Goal: Find specific page/section: Find specific page/section

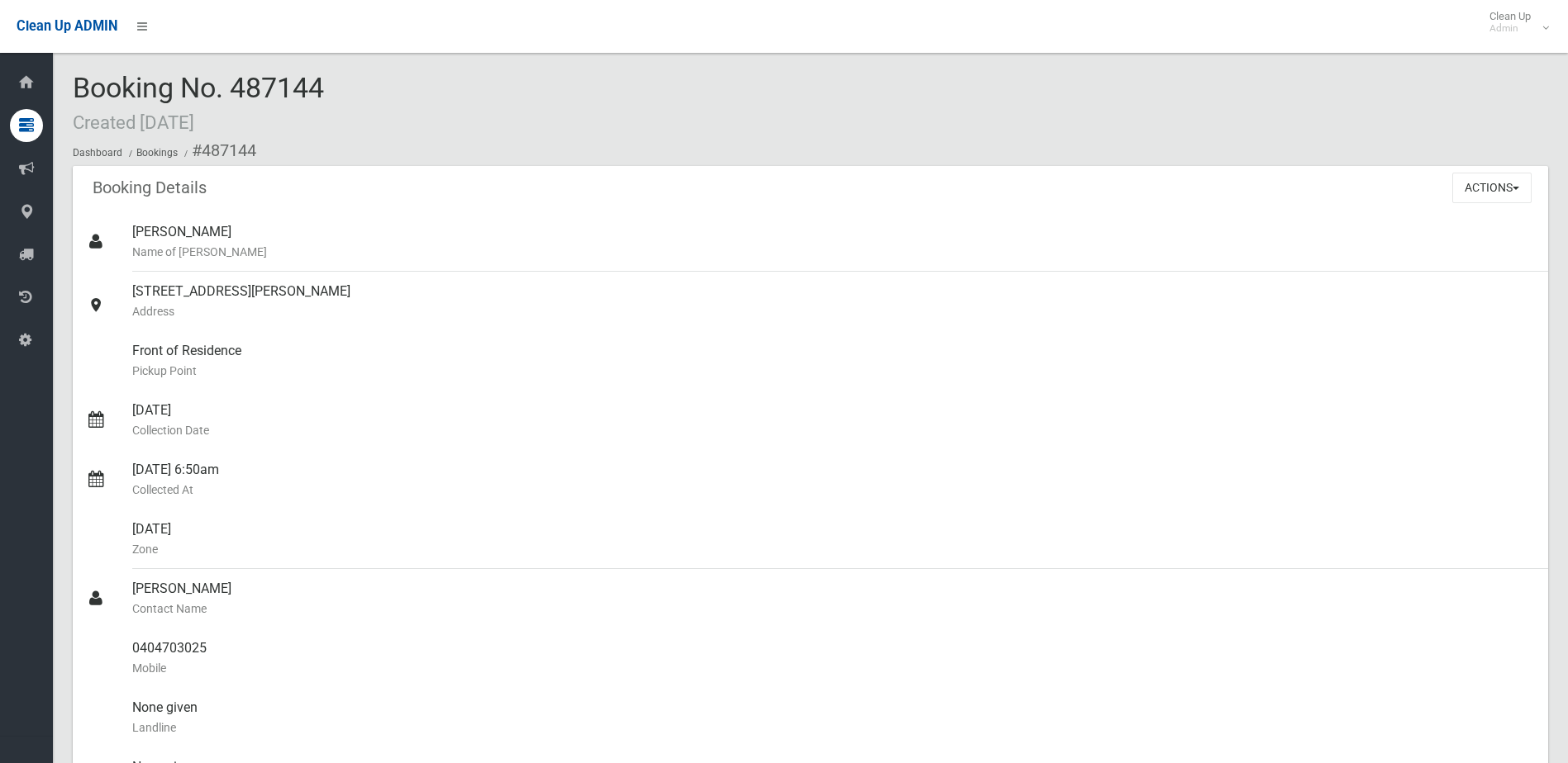
click at [388, 95] on div "Booking No. 487144 Created 22/09/2025 Dashboard Bookings #487144" at bounding box center [810, 119] width 1475 height 94
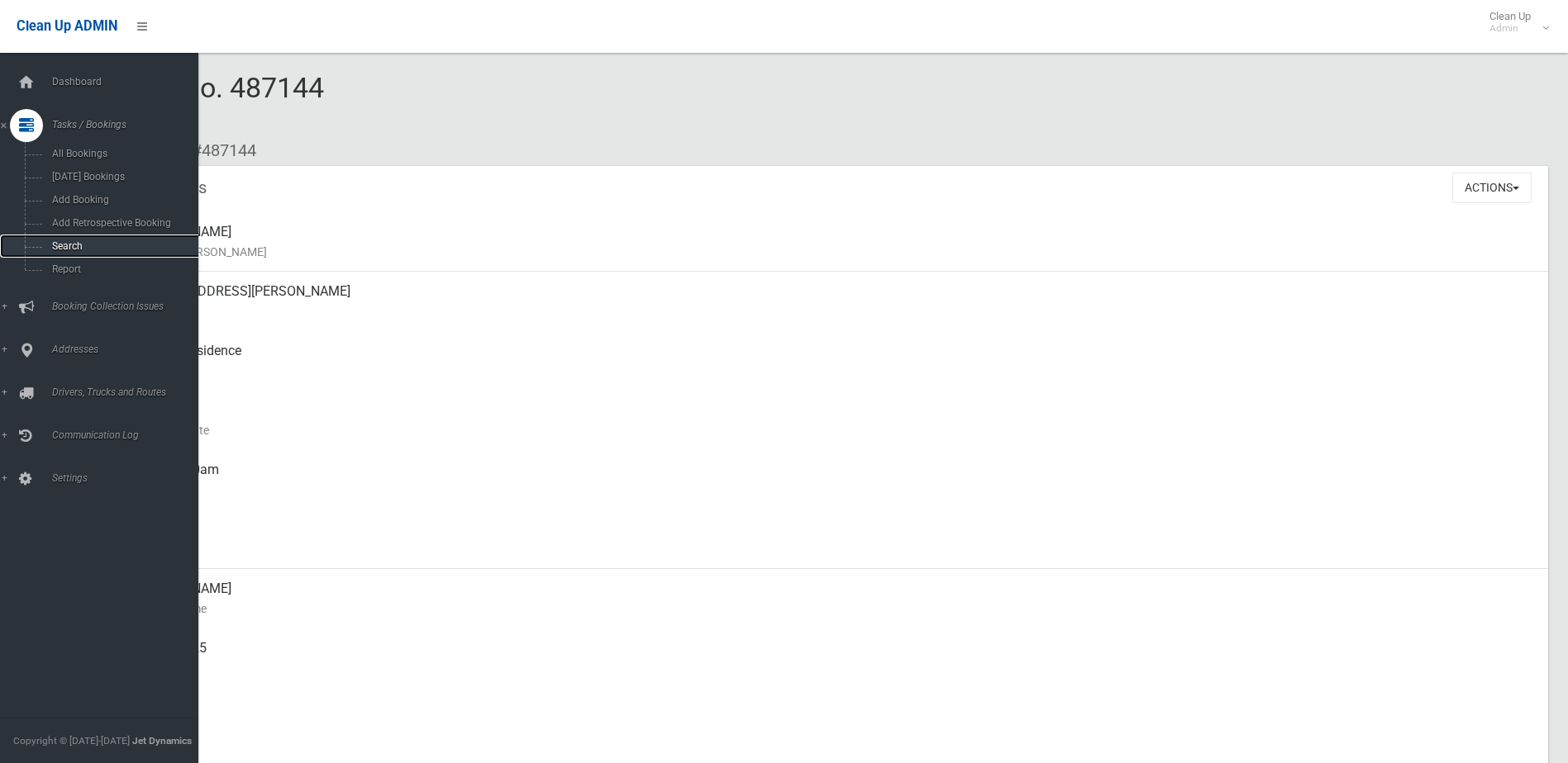
click at [56, 248] on span "Search" at bounding box center [122, 246] width 149 height 12
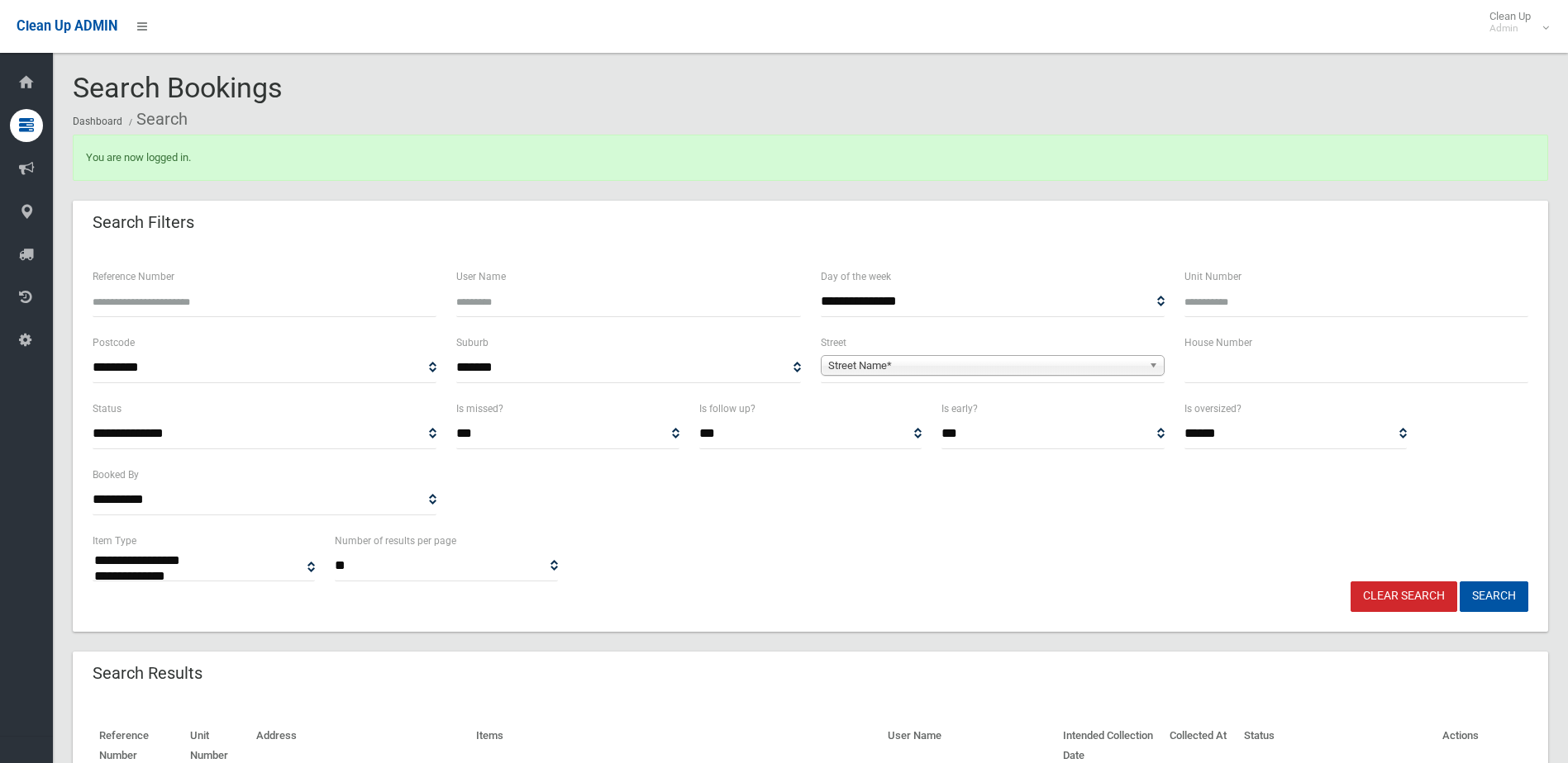
select select
click at [1196, 369] on input "text" at bounding box center [1356, 368] width 344 height 30
type input "**"
click at [1099, 363] on span "Street Name*" at bounding box center [985, 365] width 314 height 19
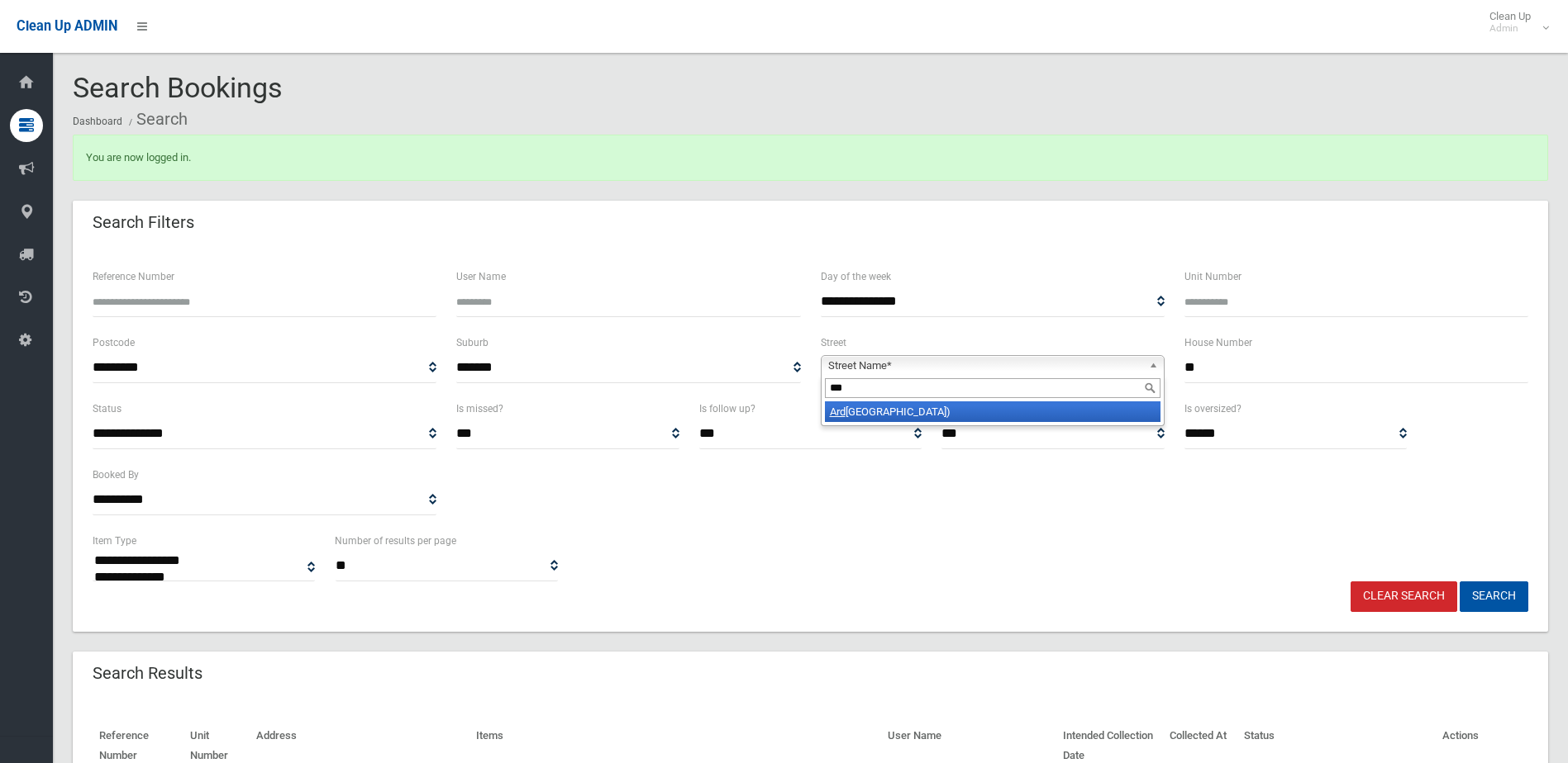
type input "***"
click at [1064, 414] on li "[GEOGRAPHIC_DATA])" at bounding box center [992, 412] width 335 height 20
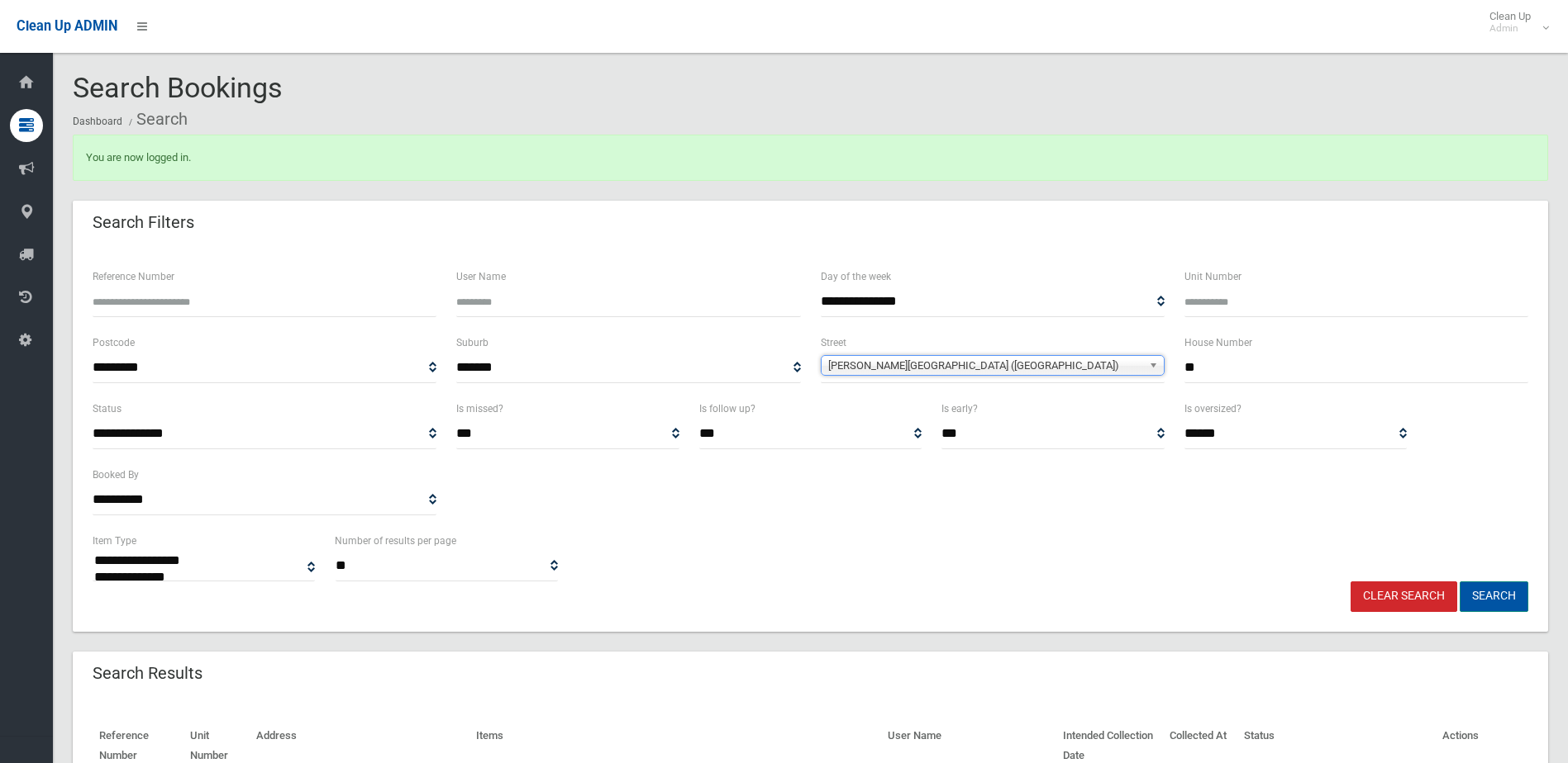
click at [1467, 585] on button "Search" at bounding box center [1494, 597] width 68 height 30
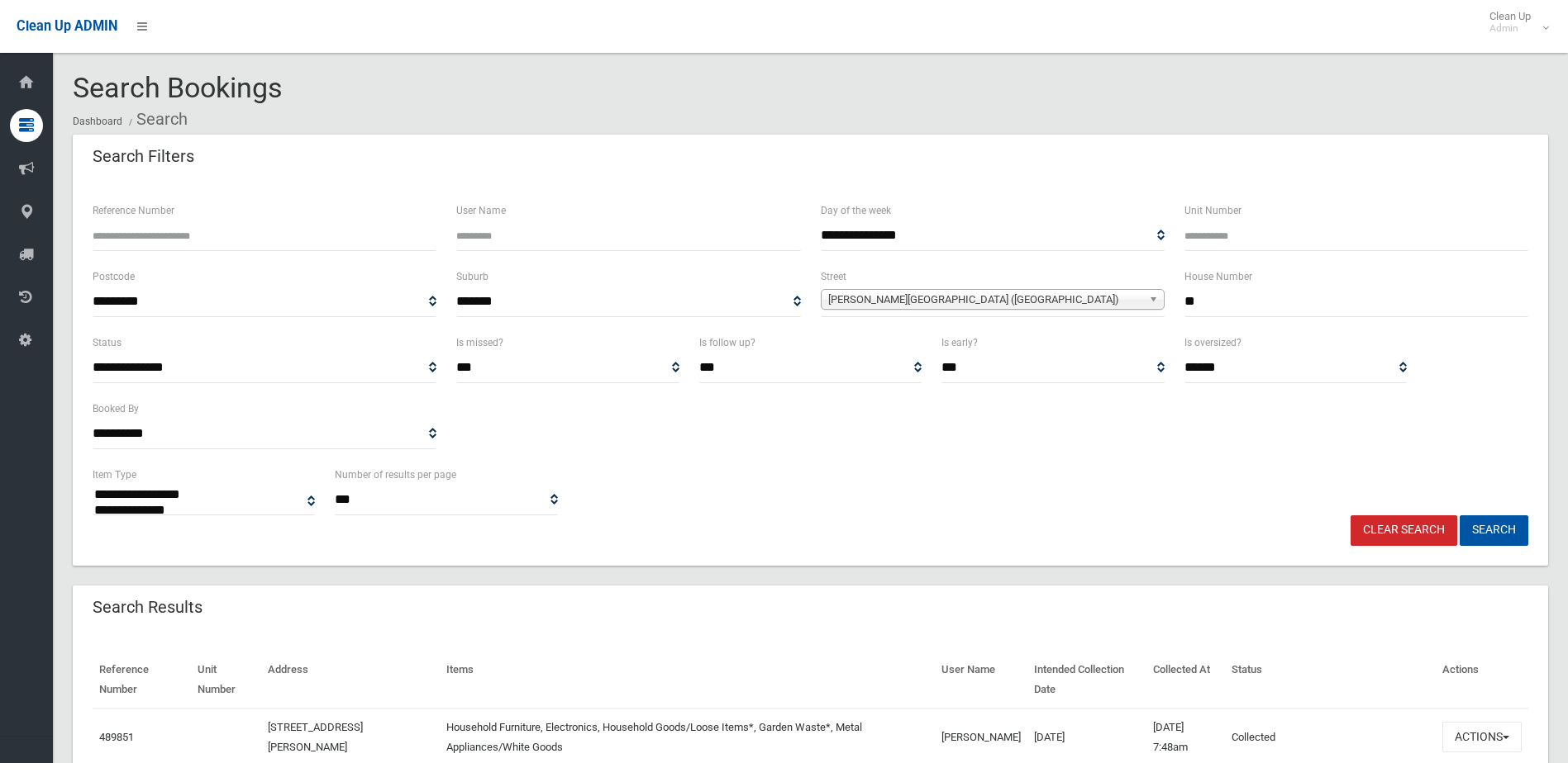
select select
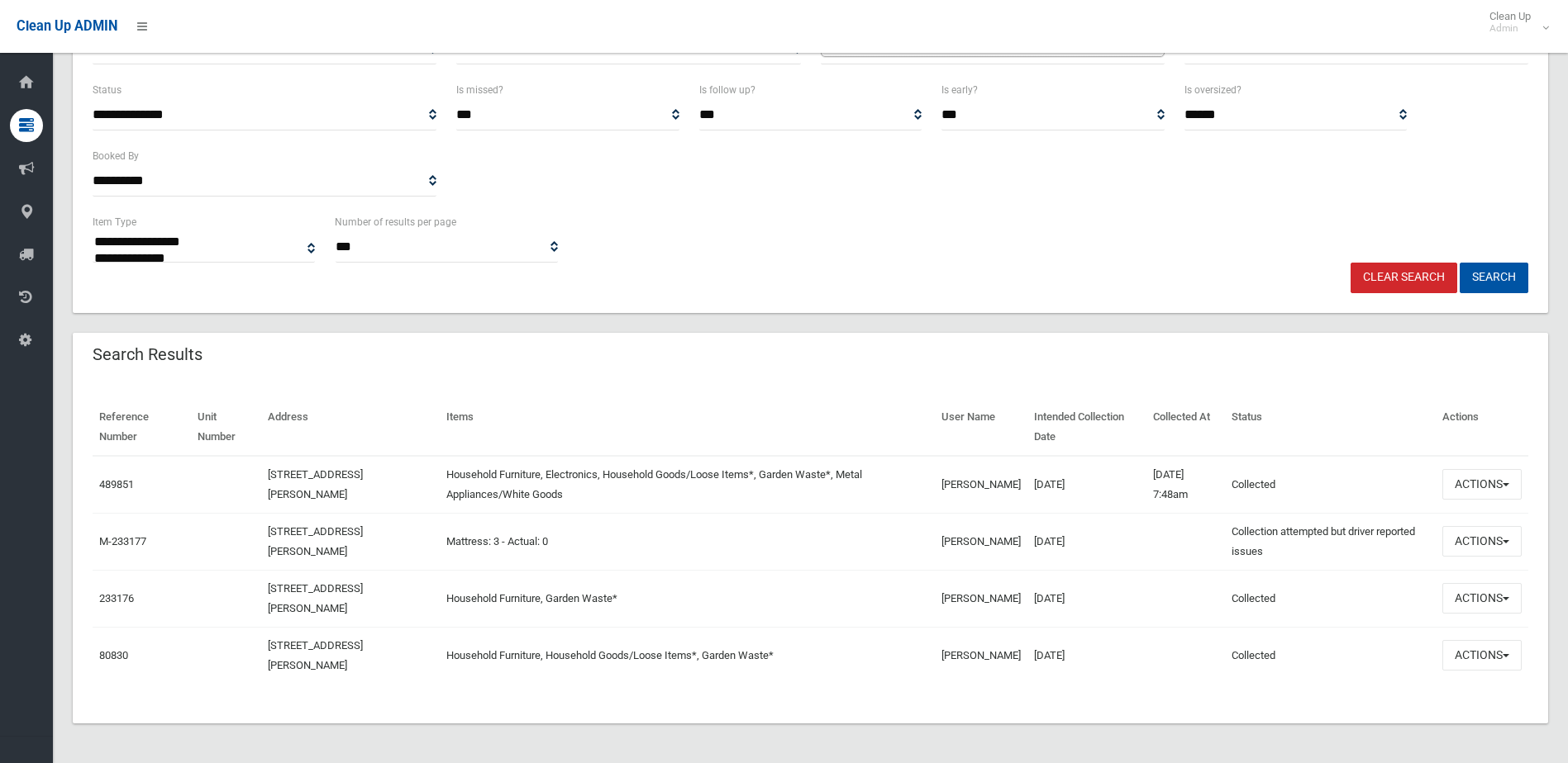
scroll to position [253, 0]
click at [122, 480] on link "489851" at bounding box center [116, 484] width 35 height 13
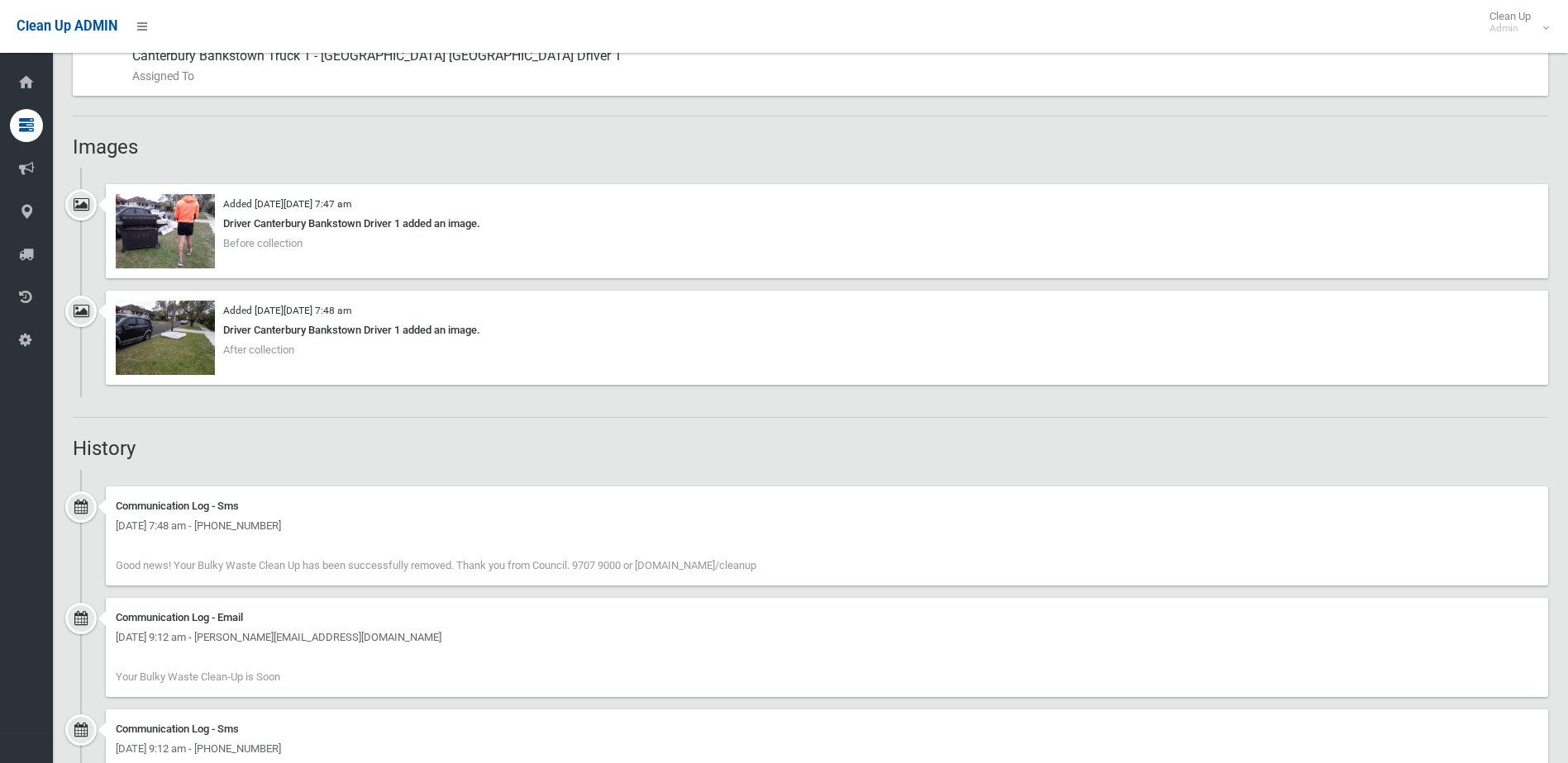
scroll to position [1074, 0]
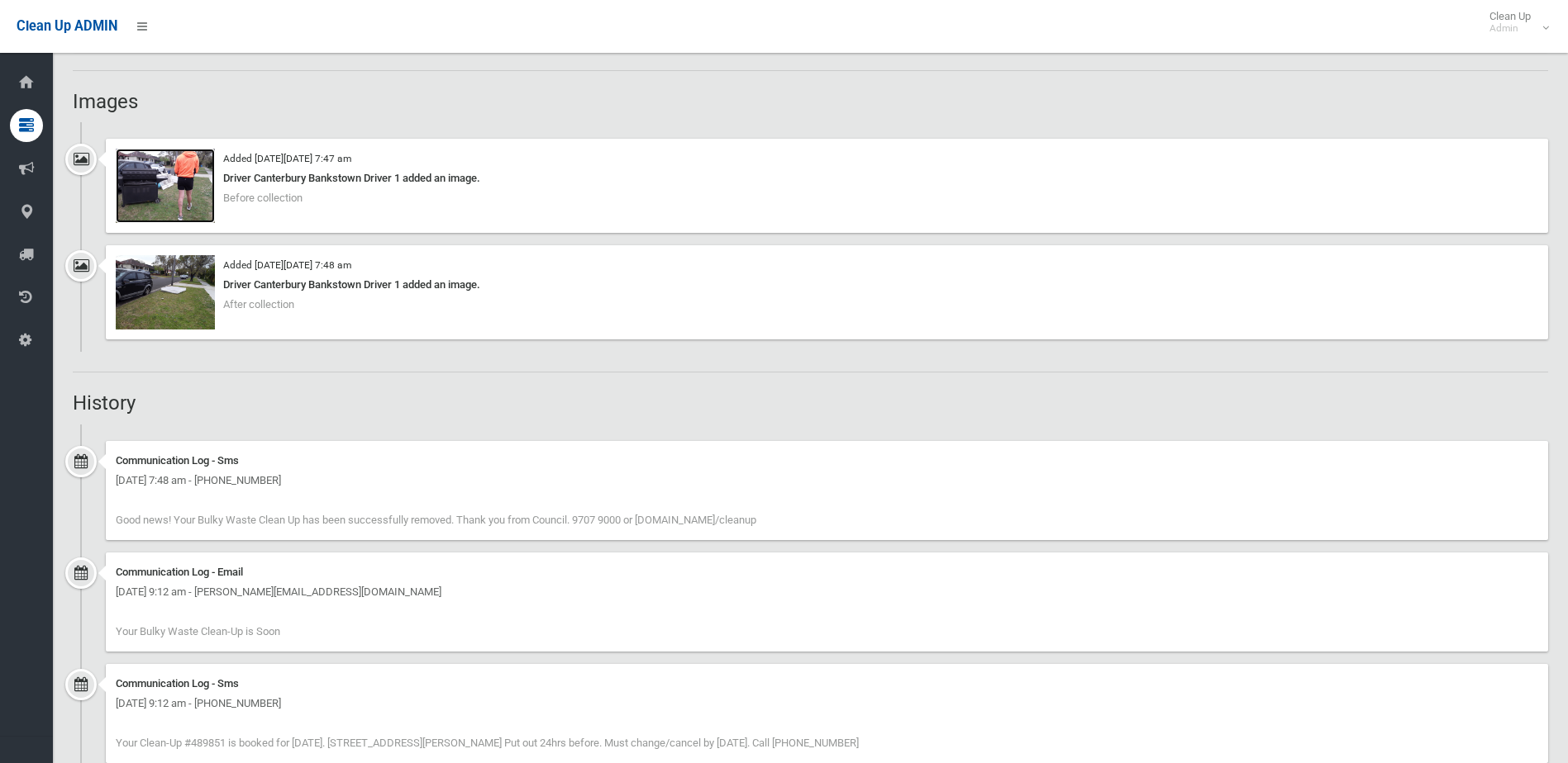
click at [157, 178] on img at bounding box center [165, 186] width 99 height 74
click at [193, 274] on img at bounding box center [165, 292] width 99 height 74
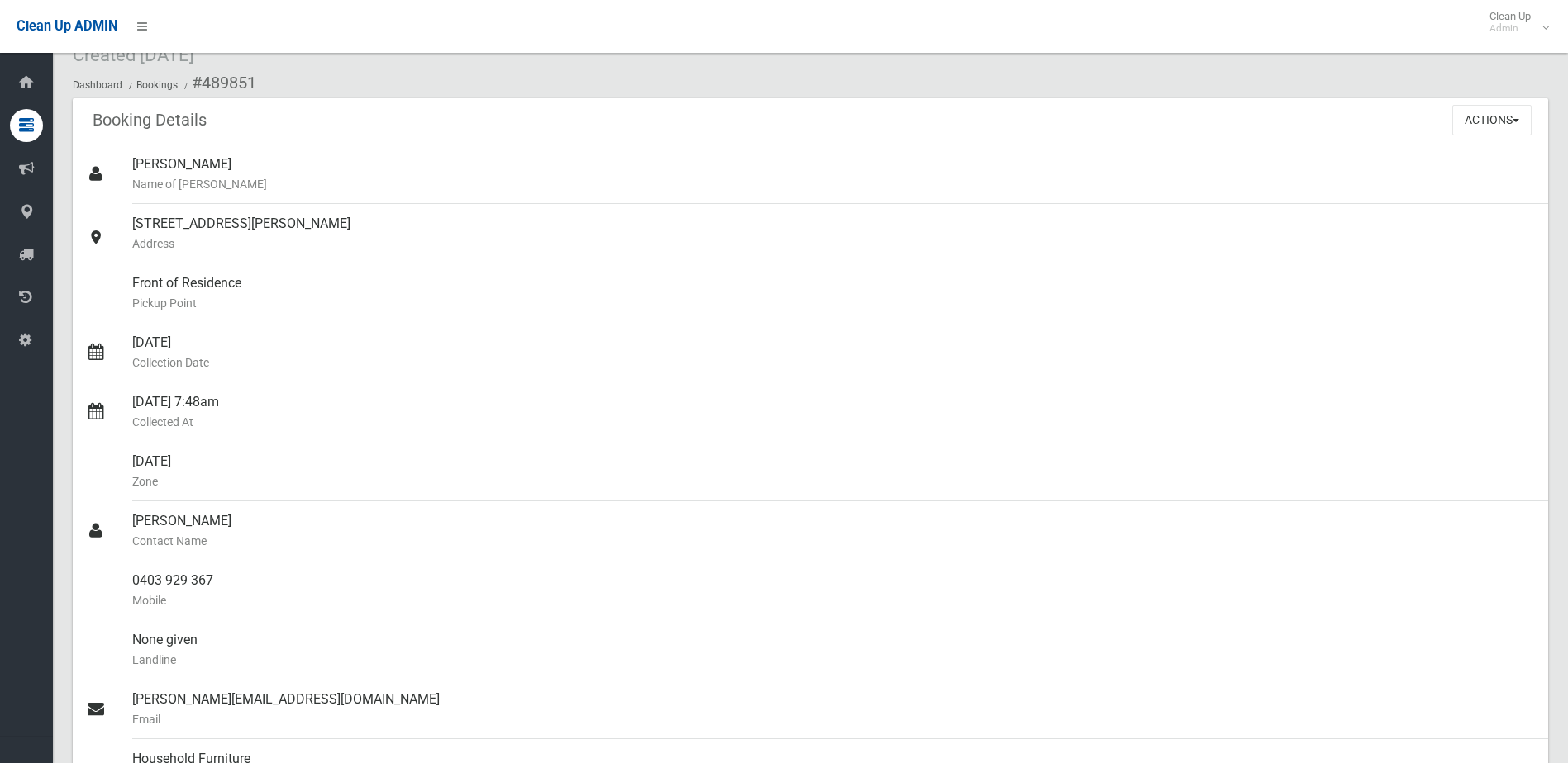
scroll to position [0, 0]
